Goal: Information Seeking & Learning: Learn about a topic

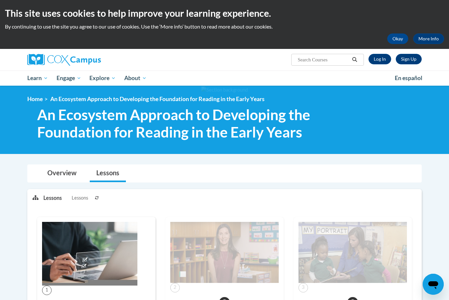
click at [382, 57] on link "Log In" at bounding box center [379, 59] width 23 height 11
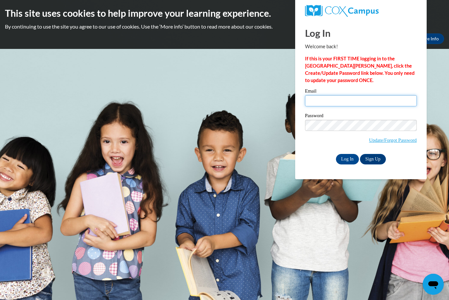
type input "taewood46@gmail.com"
click at [347, 159] on input "Log In" at bounding box center [347, 159] width 23 height 11
click at [339, 161] on input "Log In" at bounding box center [347, 159] width 23 height 11
click at [341, 158] on input "Log In" at bounding box center [347, 159] width 23 height 11
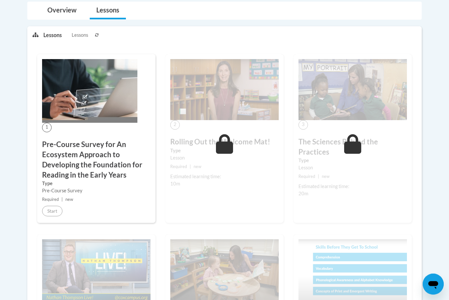
scroll to position [163, 0]
click at [85, 150] on h3 "Pre-Course Survey for An Ecosystem Approach to Developing the Foundation for Re…" at bounding box center [96, 160] width 108 height 40
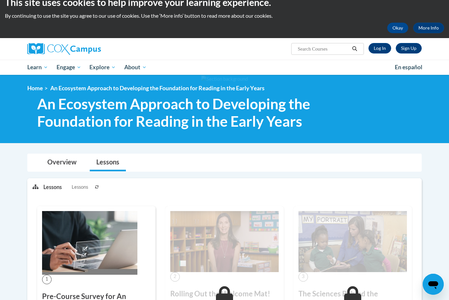
scroll to position [0, 0]
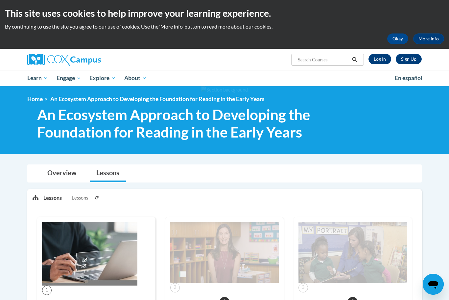
click at [397, 35] on button "Okay" at bounding box center [397, 39] width 21 height 11
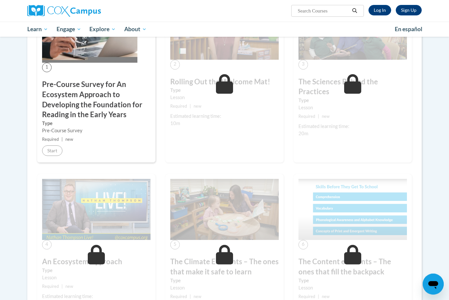
scroll to position [175, 0]
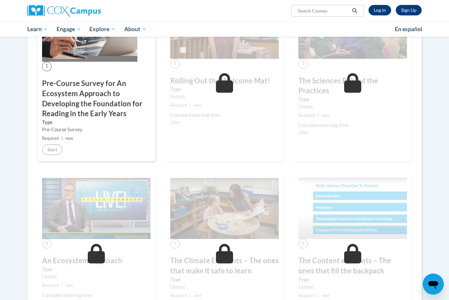
click at [63, 256] on h3 "An Ecosystem Approach" at bounding box center [96, 261] width 108 height 10
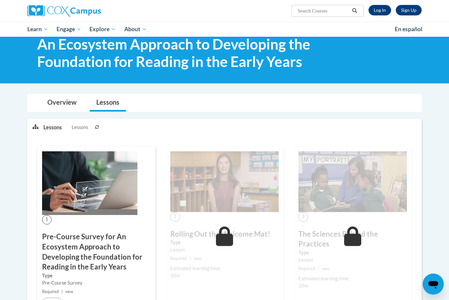
scroll to position [0, 0]
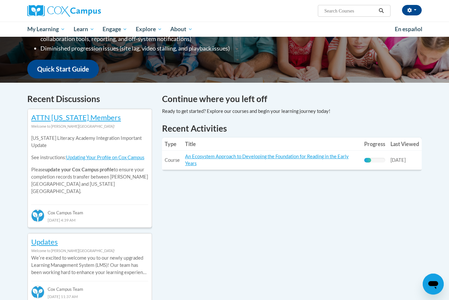
scroll to position [150, 0]
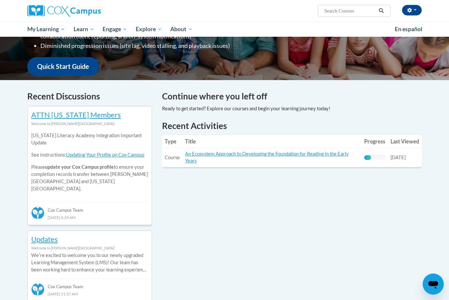
click at [256, 154] on link "An Ecosystem Approach to Developing the Foundation for Reading in the Early Yea…" at bounding box center [267, 157] width 164 height 12
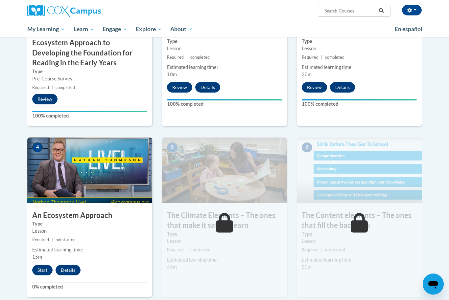
scroll to position [232, 0]
click at [39, 266] on button "Start" at bounding box center [42, 270] width 20 height 11
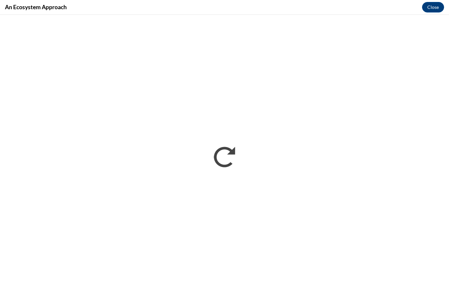
scroll to position [0, 0]
